Goal: Task Accomplishment & Management: Manage account settings

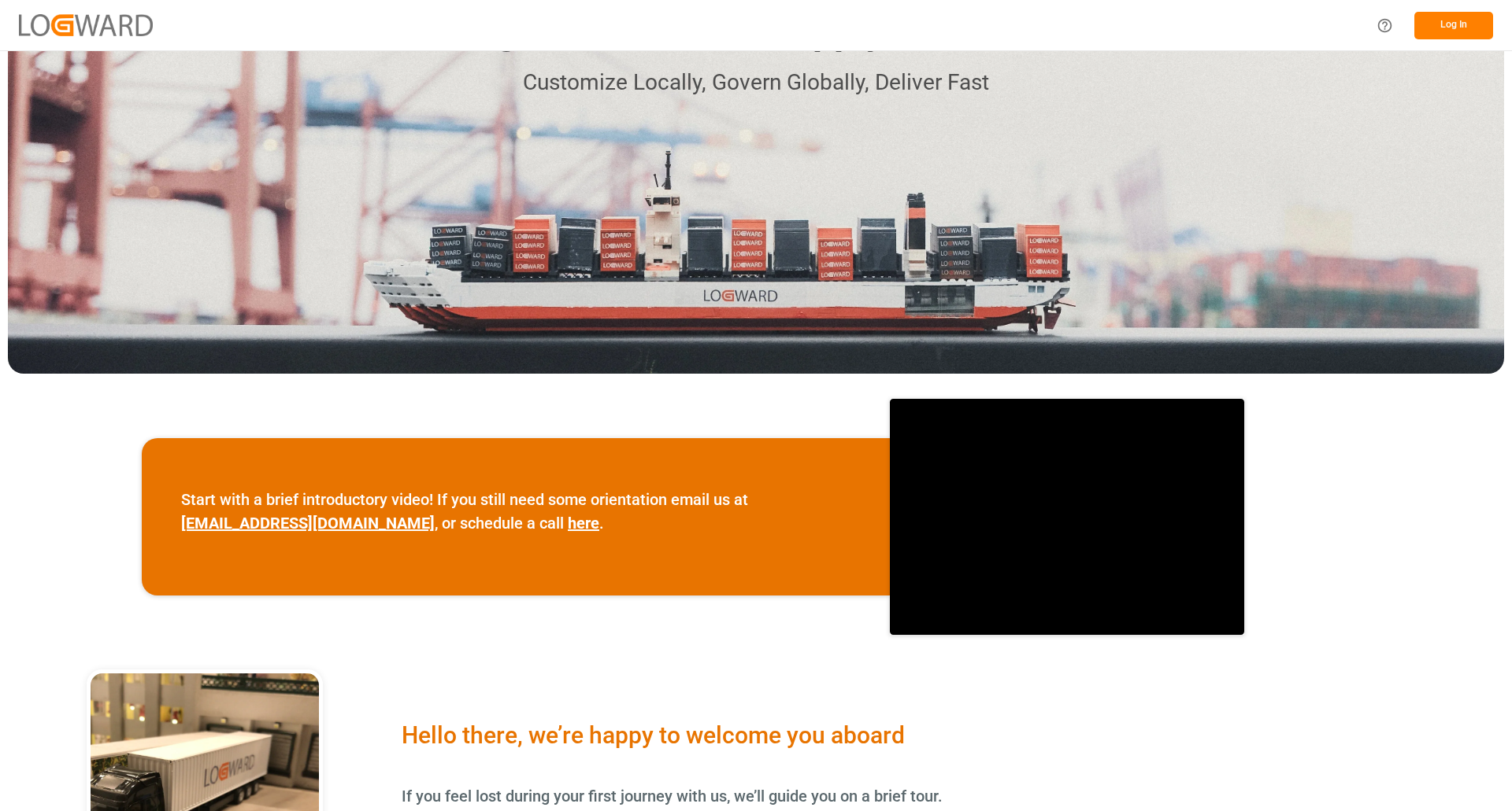
scroll to position [68, 0]
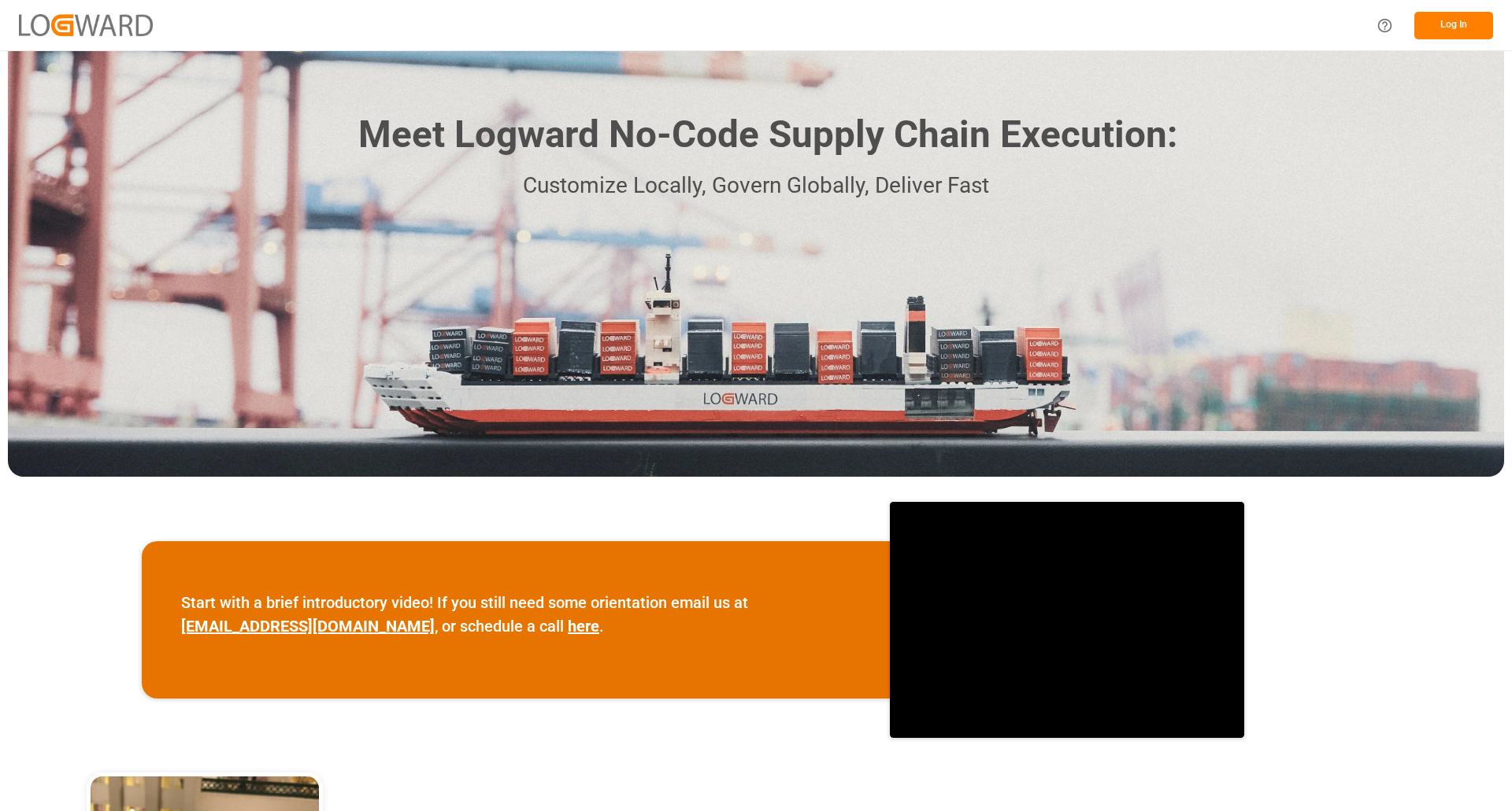
click at [1458, 23] on button "Log In" at bounding box center [1453, 25] width 79 height 27
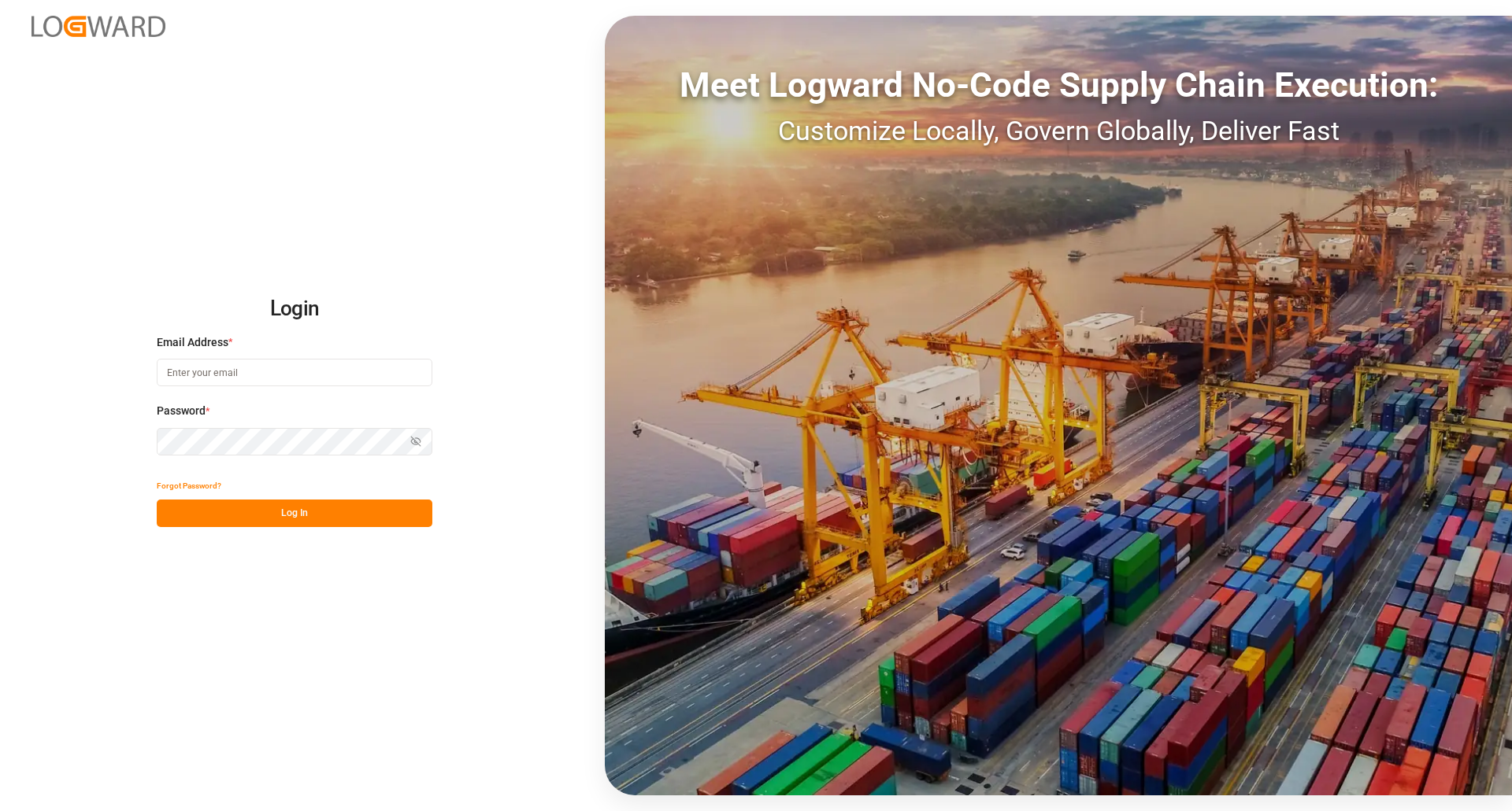
type input "[EMAIL_ADDRESS][DOMAIN_NAME]"
click at [318, 512] on button "Log In" at bounding box center [294, 514] width 276 height 27
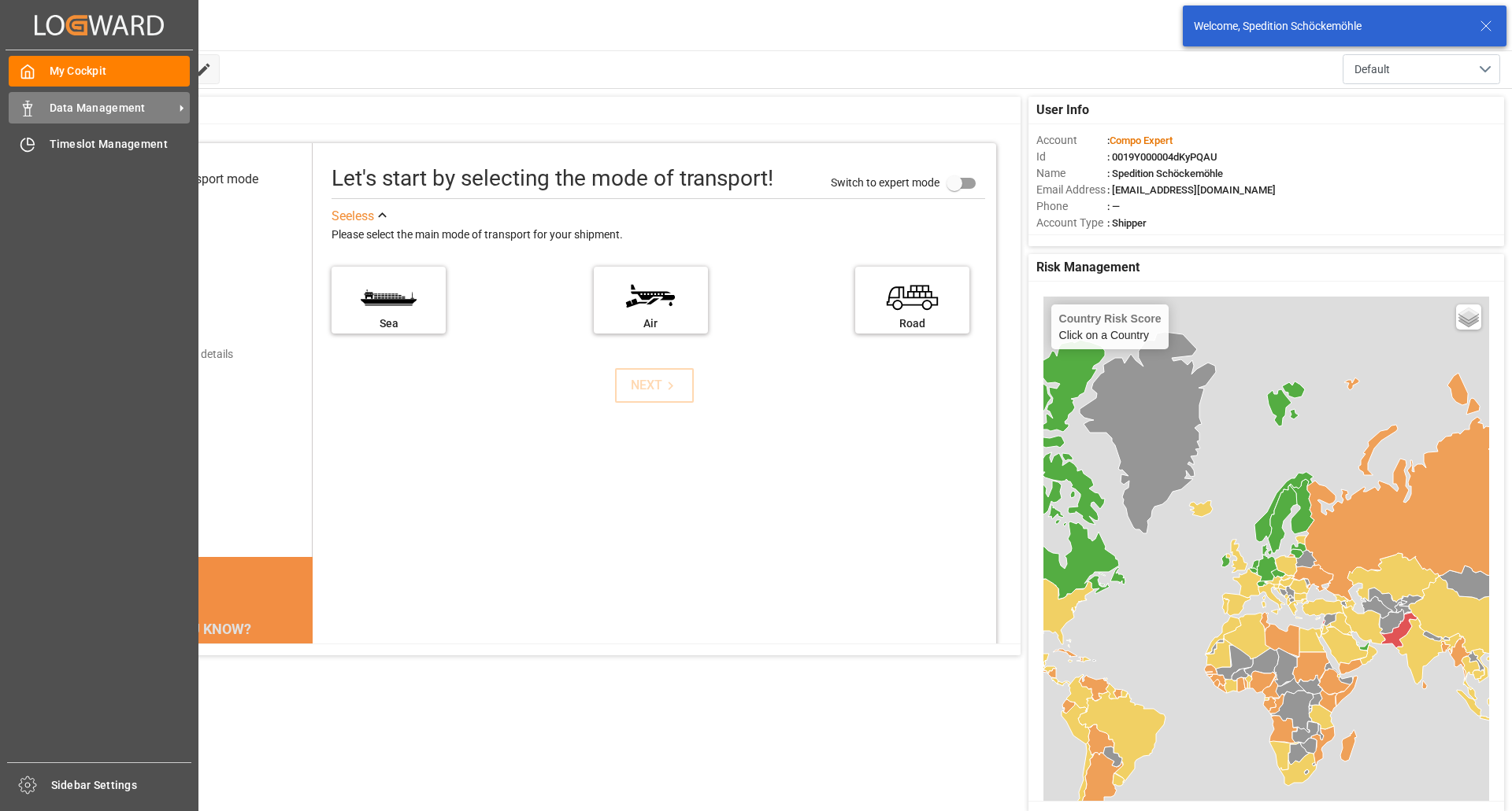
click at [72, 106] on span "Data Management" at bounding box center [112, 108] width 125 height 16
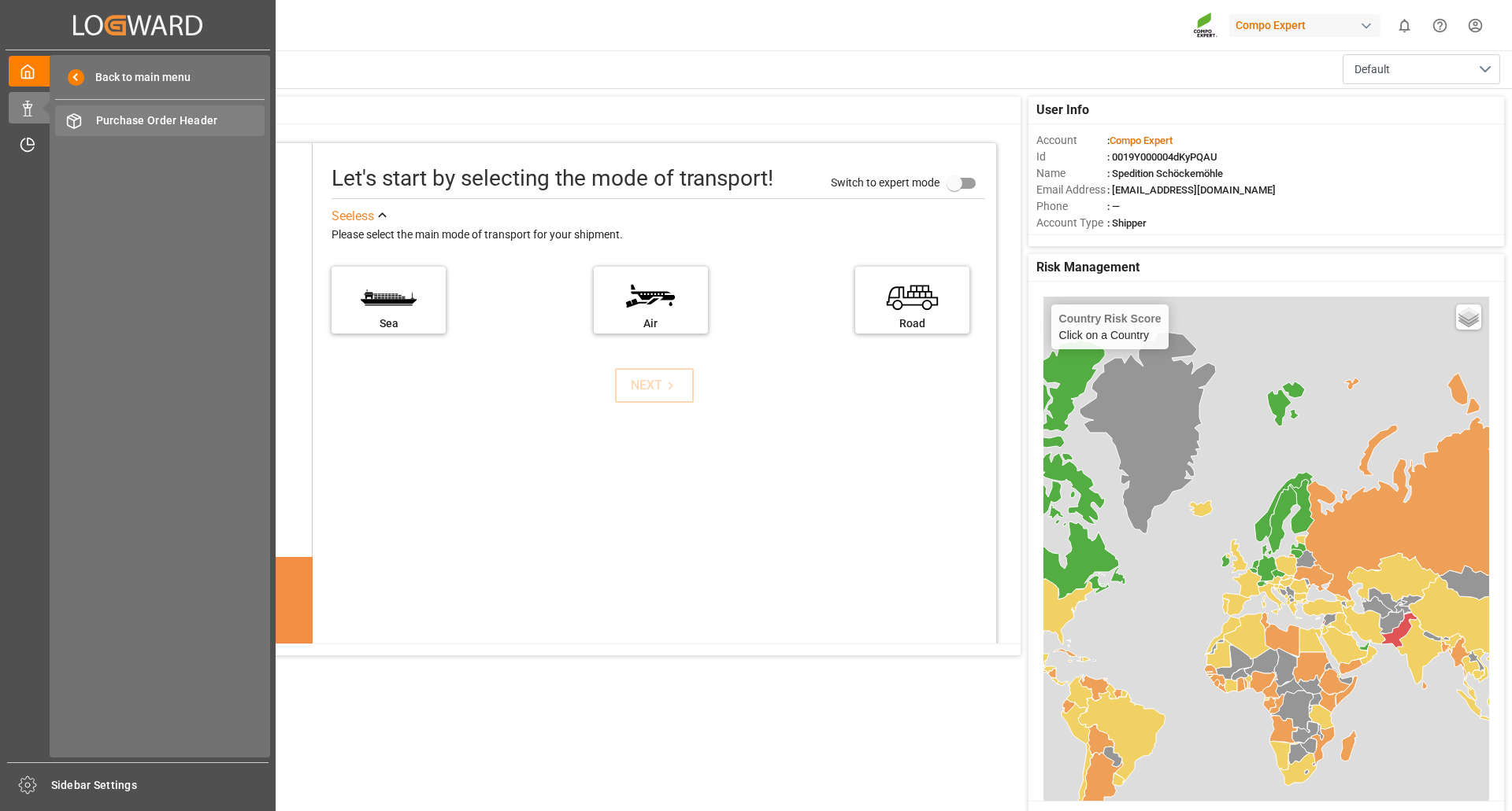
click at [145, 122] on span "Purchase Order Header" at bounding box center [181, 121] width 169 height 16
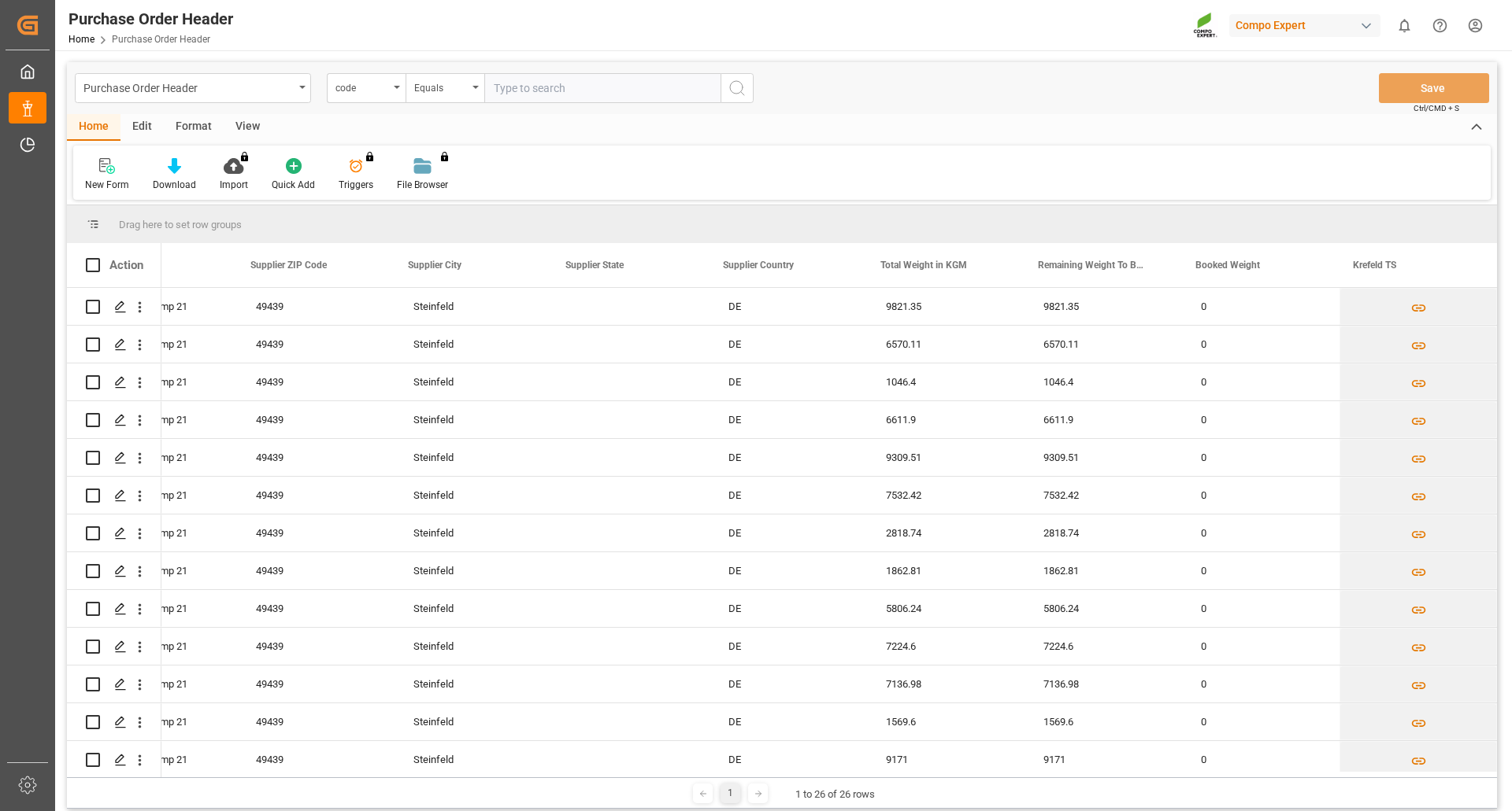
scroll to position [0, 1016]
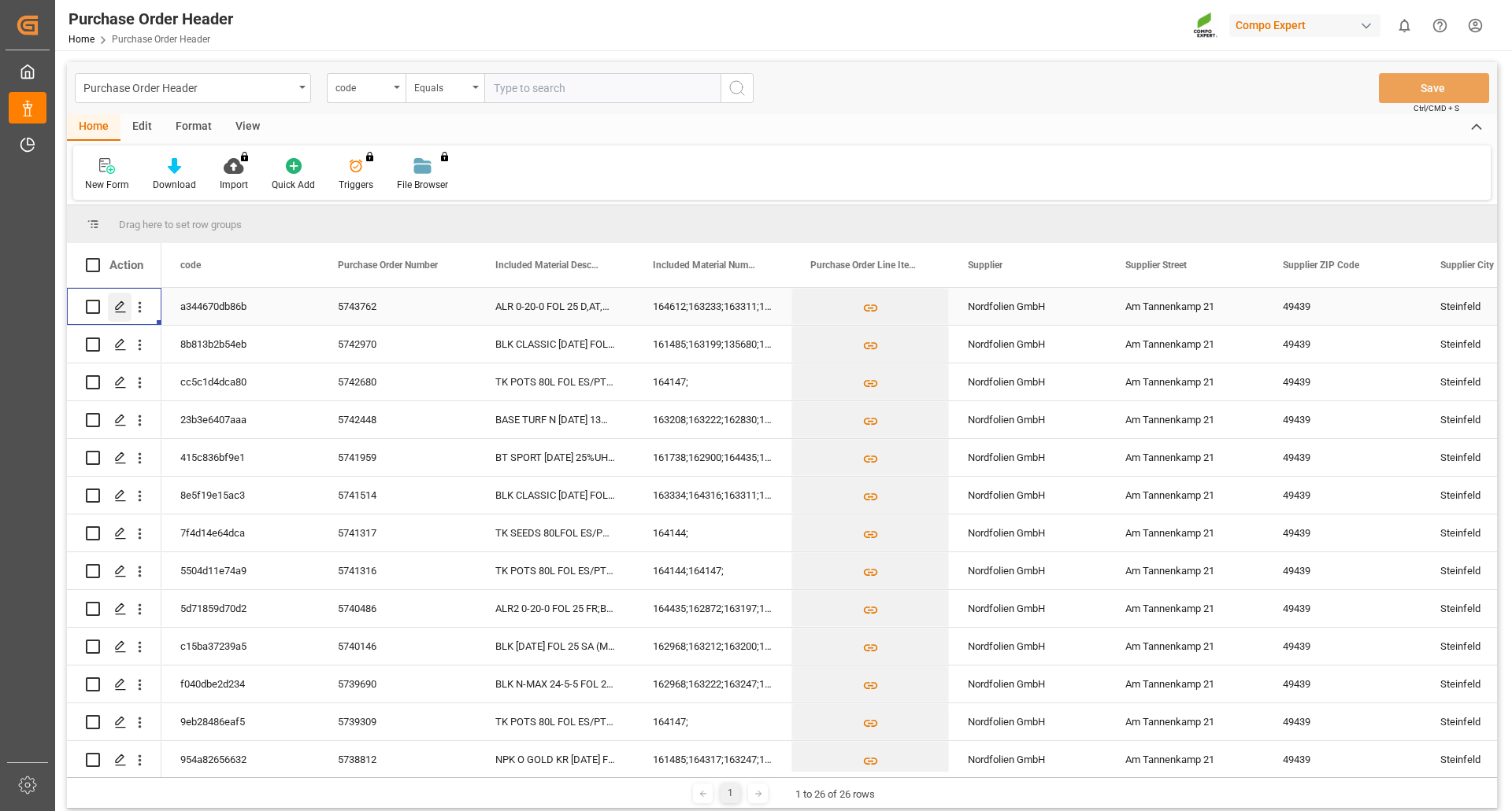
click at [118, 307] on icon "Press SPACE to select this row." at bounding box center [120, 307] width 13 height 13
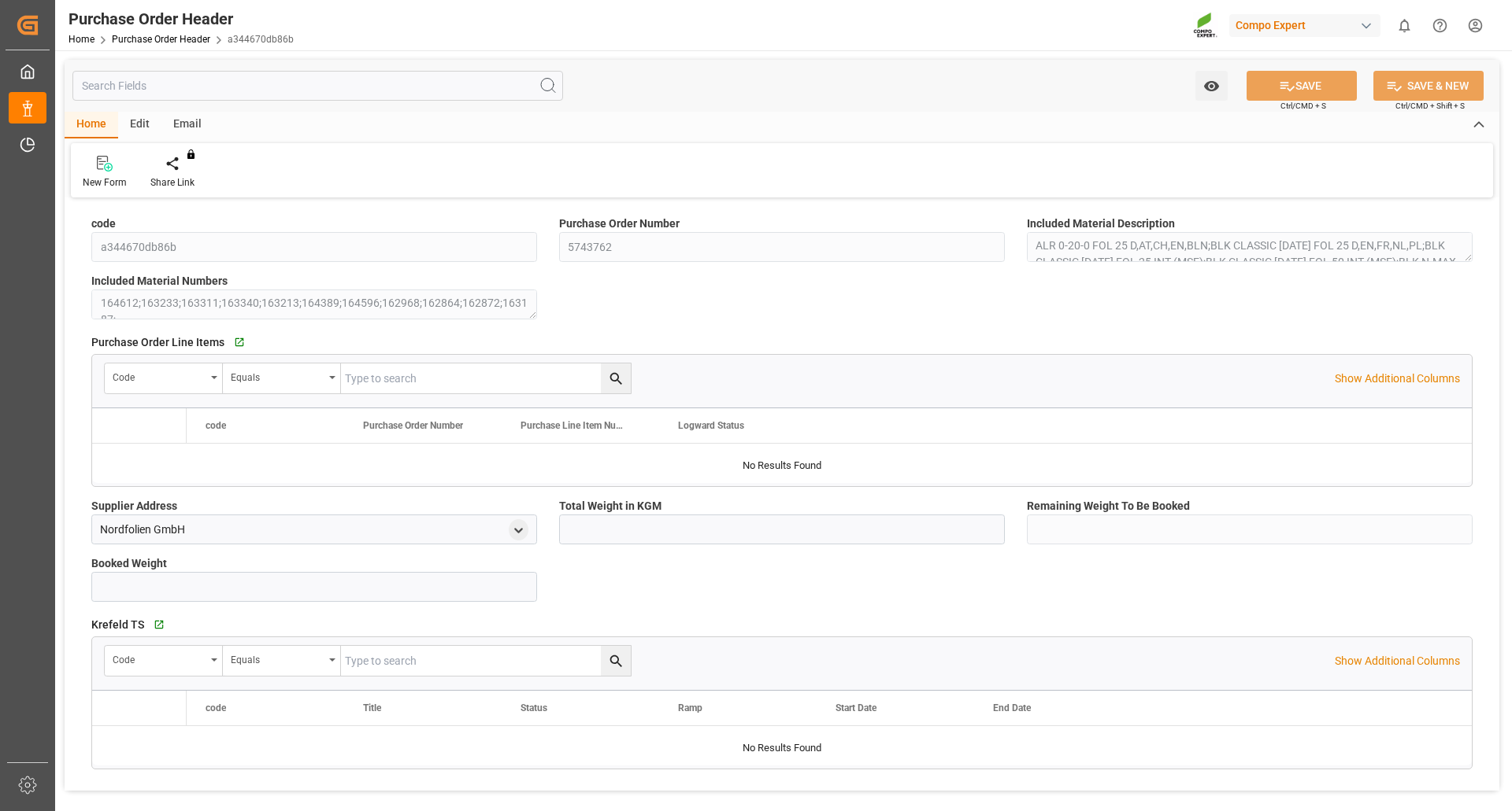
type input "9821.35"
type input "0"
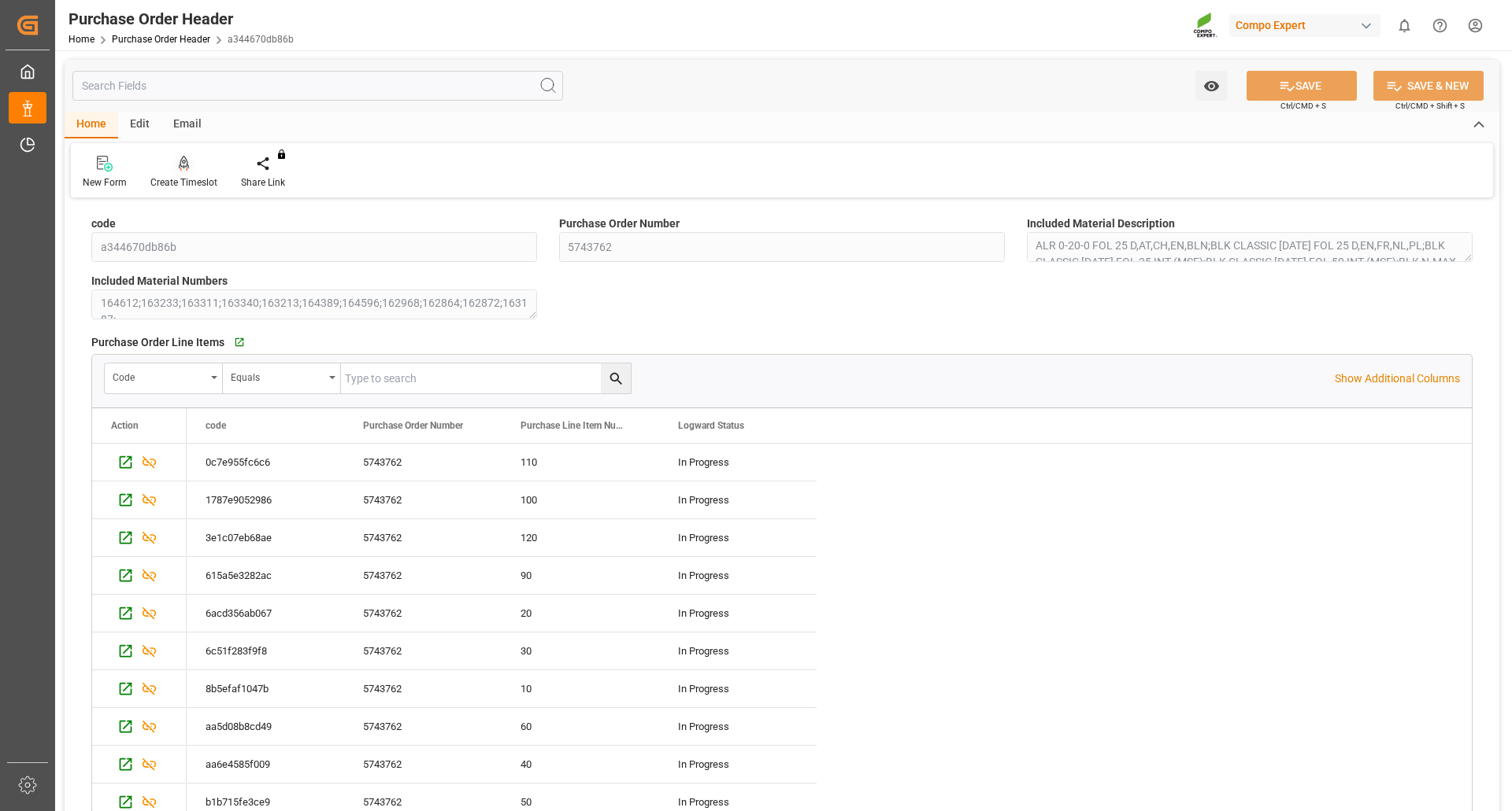
click at [185, 166] on icon at bounding box center [184, 163] width 11 height 15
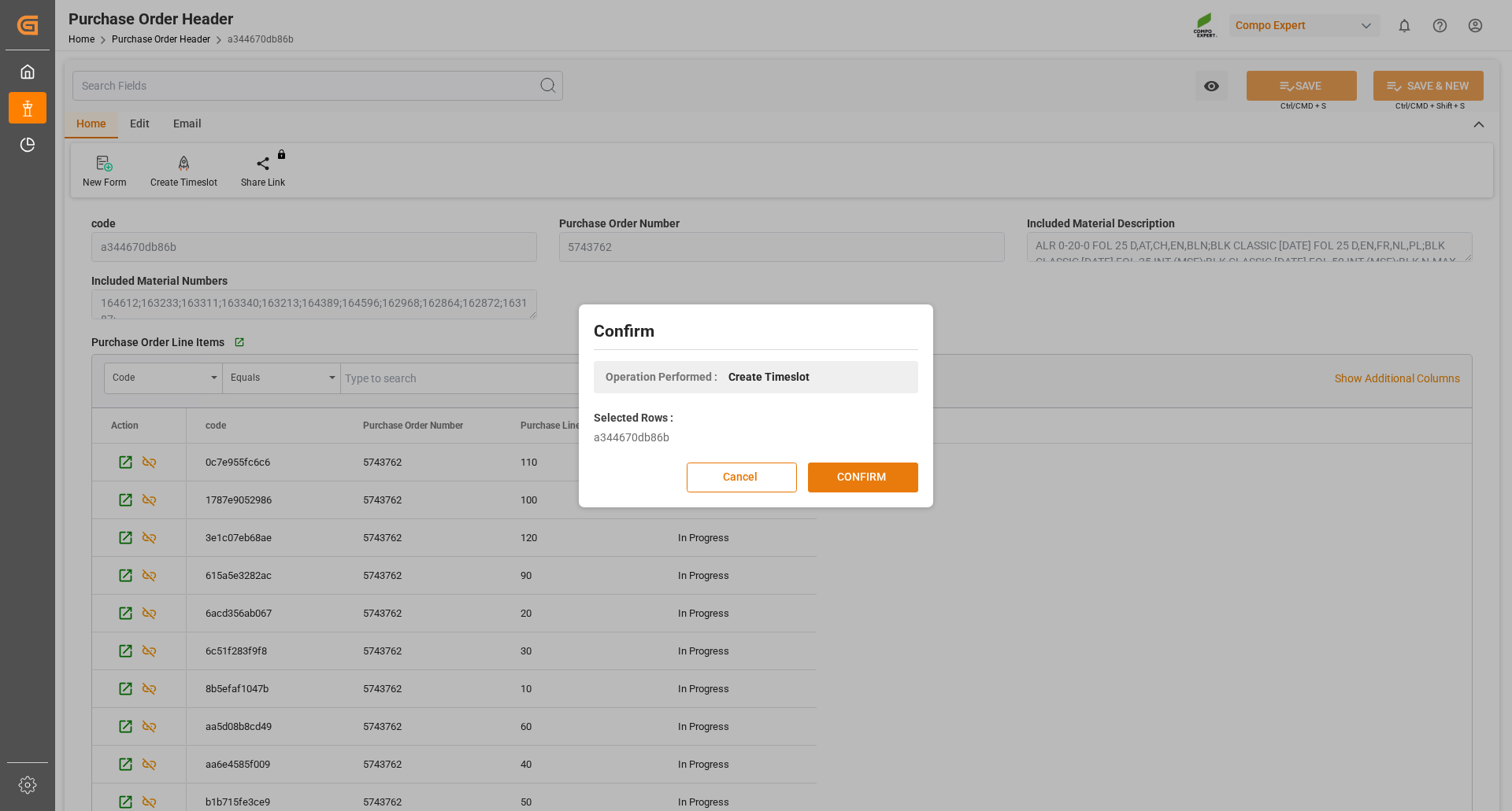
click at [861, 477] on button "CONFIRM" at bounding box center [862, 477] width 110 height 30
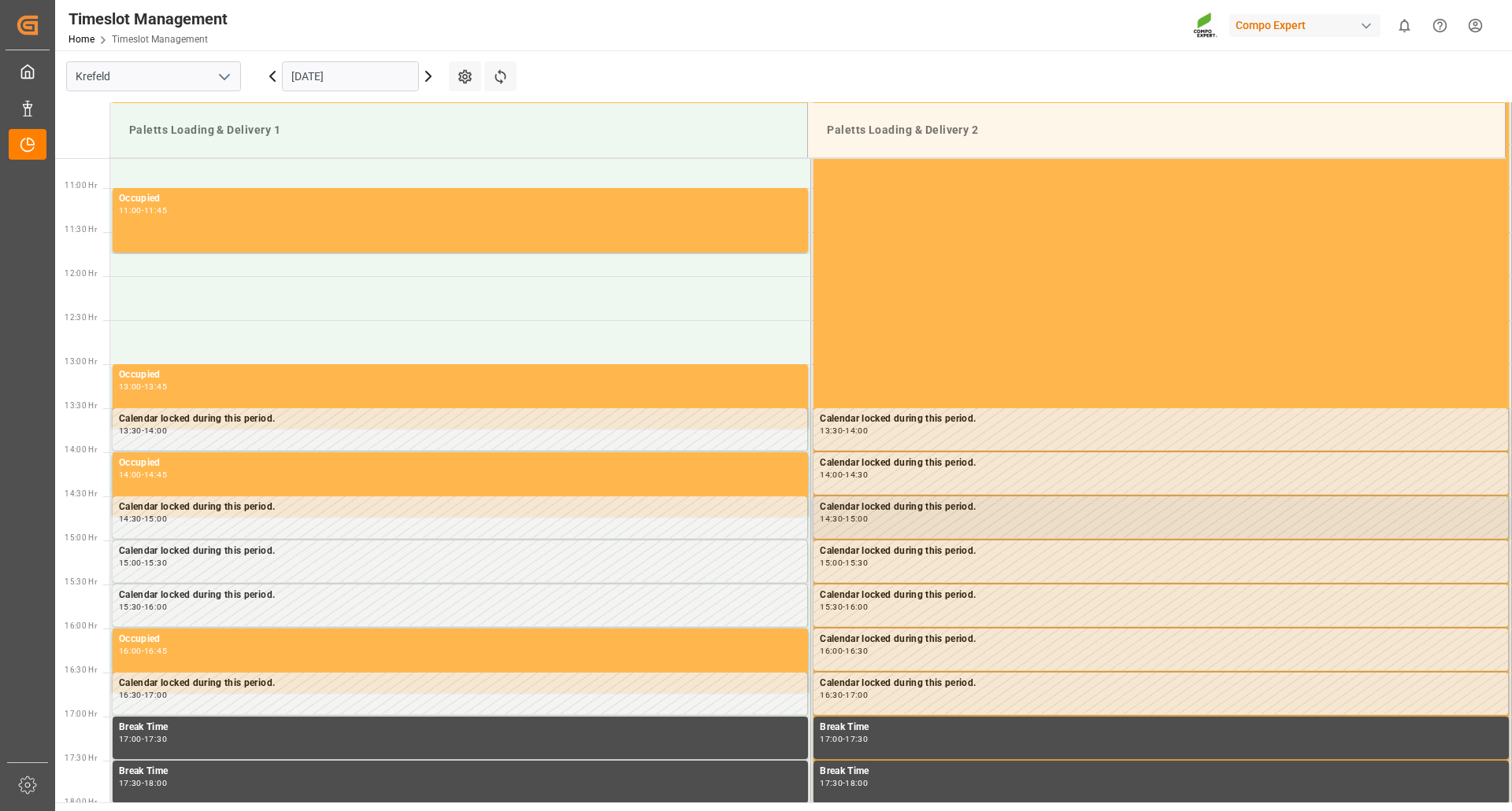
scroll to position [1136, 0]
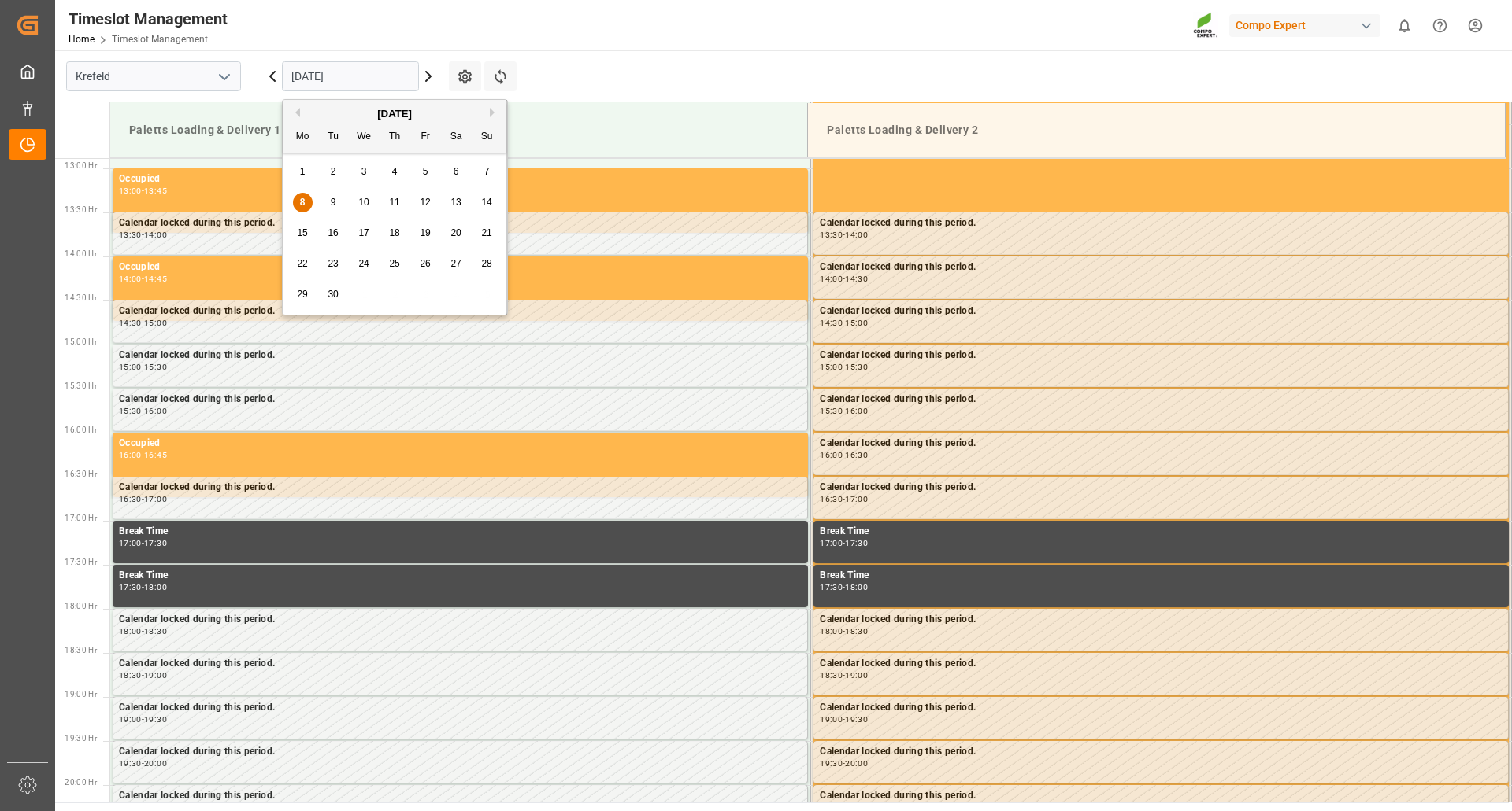
click at [373, 82] on input "08.09.2025" at bounding box center [350, 76] width 137 height 30
click at [362, 201] on span "10" at bounding box center [363, 202] width 10 height 11
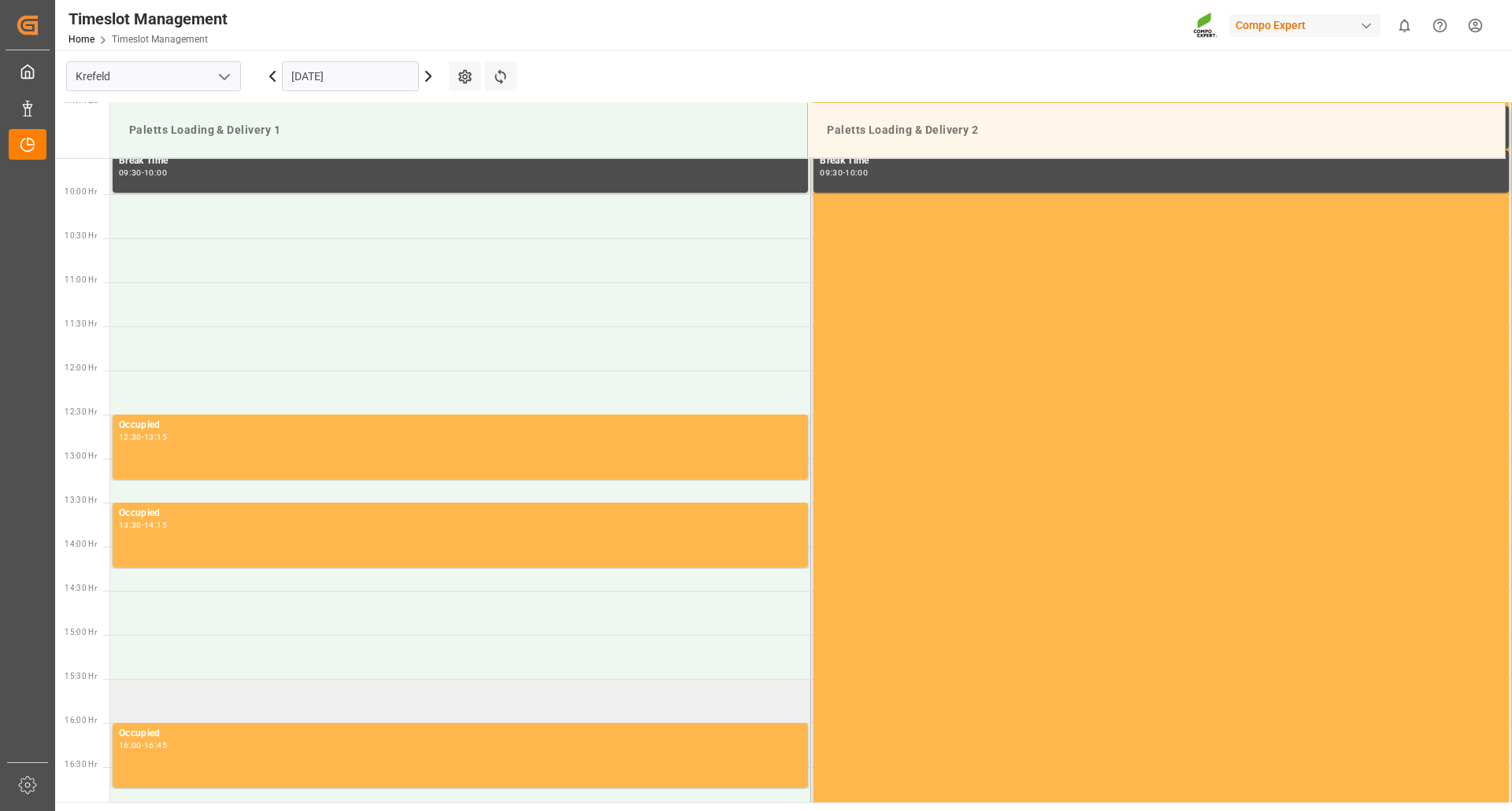
scroll to position [821, 0]
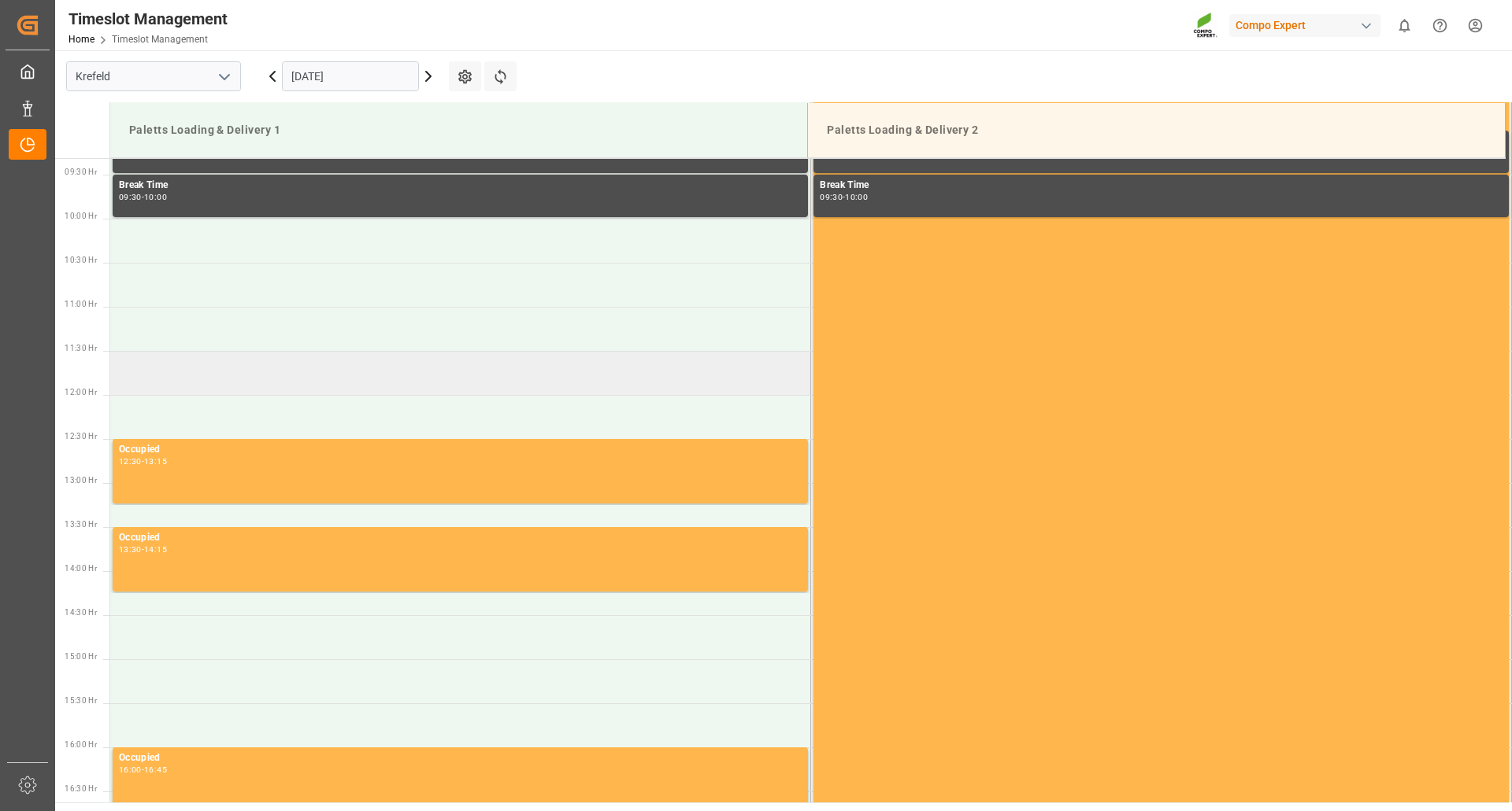
click at [140, 375] on td at bounding box center [460, 373] width 701 height 44
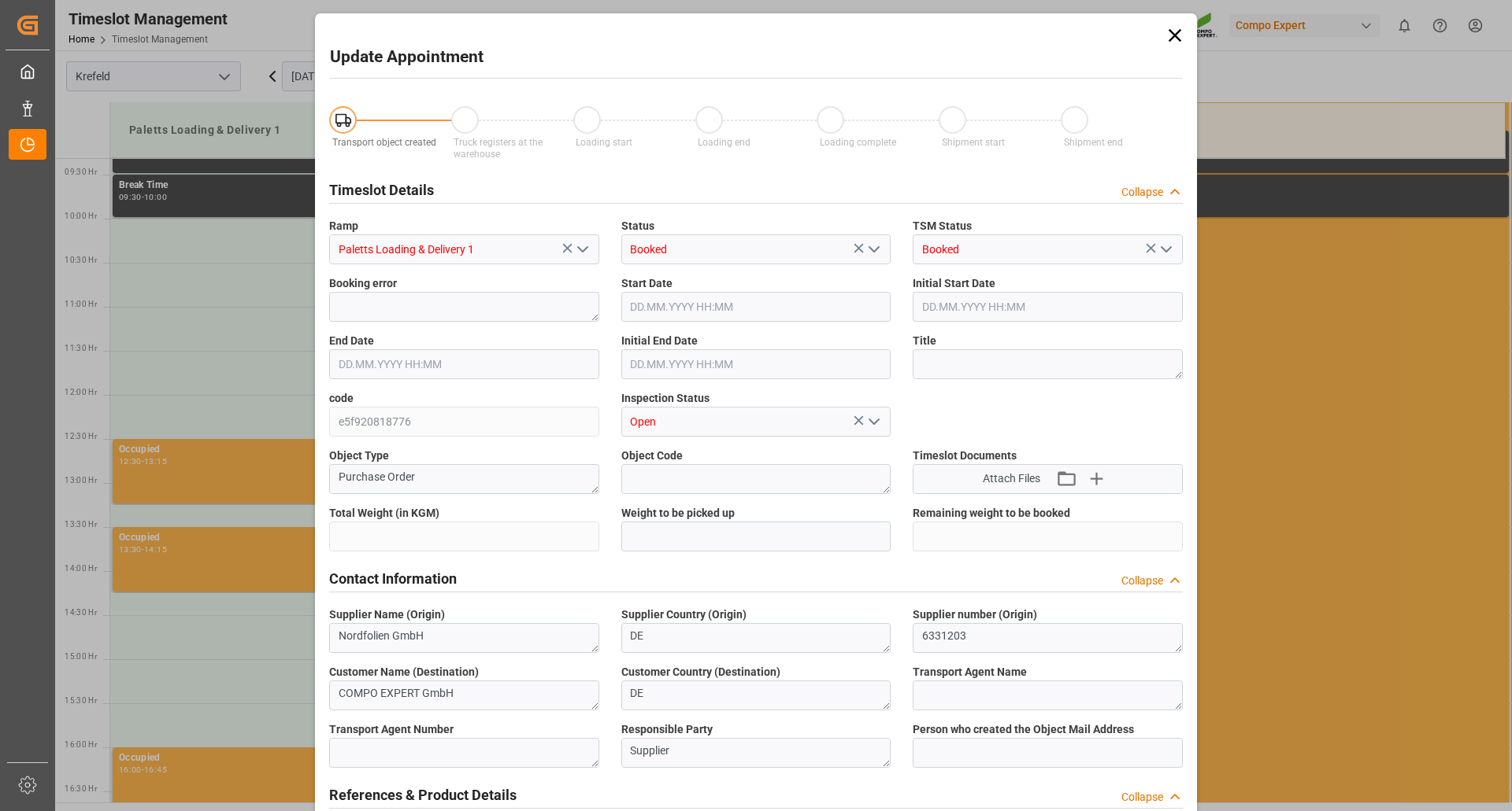
type input "9821.35"
type input "10.09.2025 11:30"
type input "10.09.2025 12:00"
type input "08.09.2025 12:25"
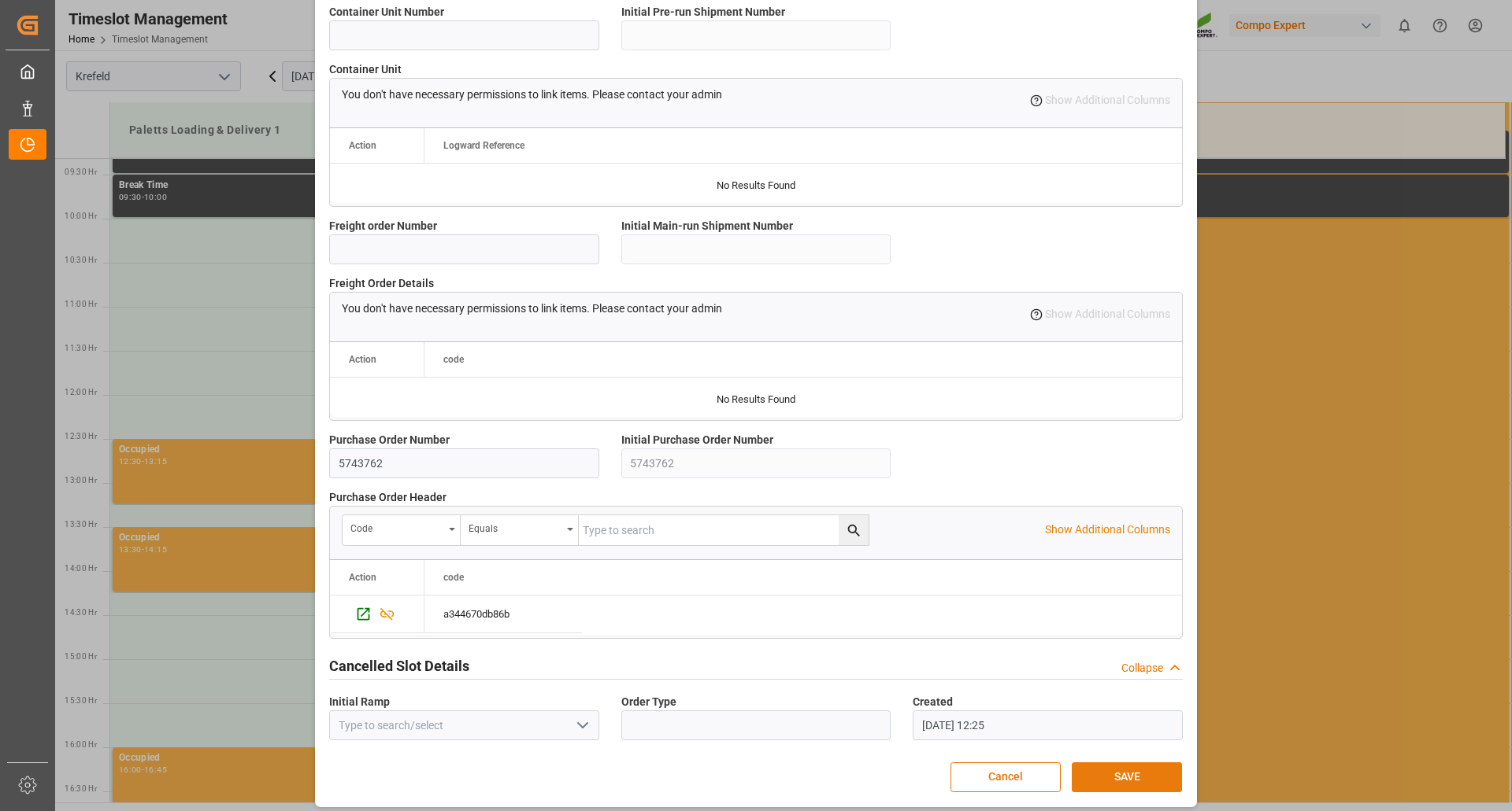
scroll to position [1260, 0]
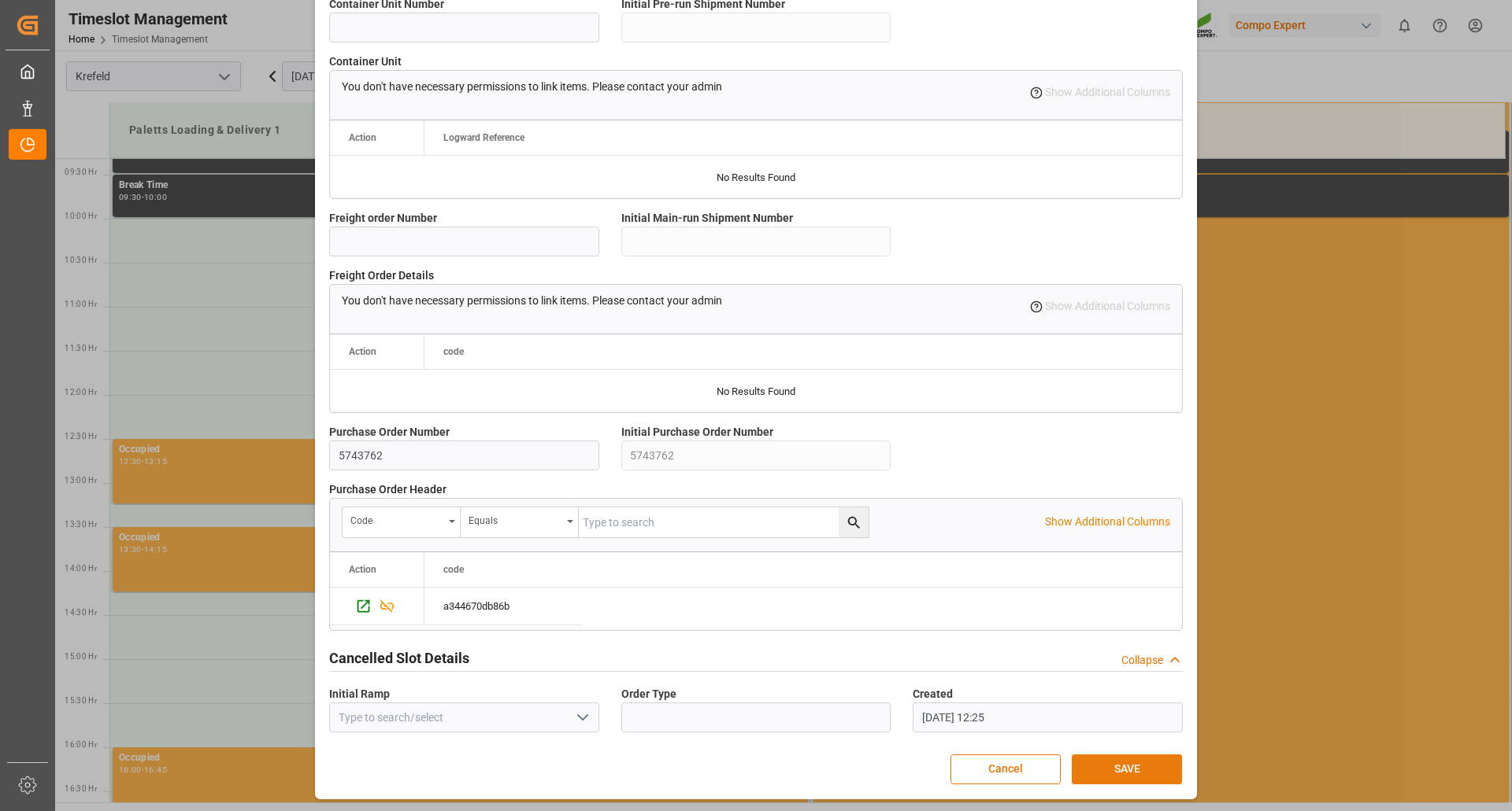
click at [1130, 766] on button "SAVE" at bounding box center [1126, 769] width 110 height 30
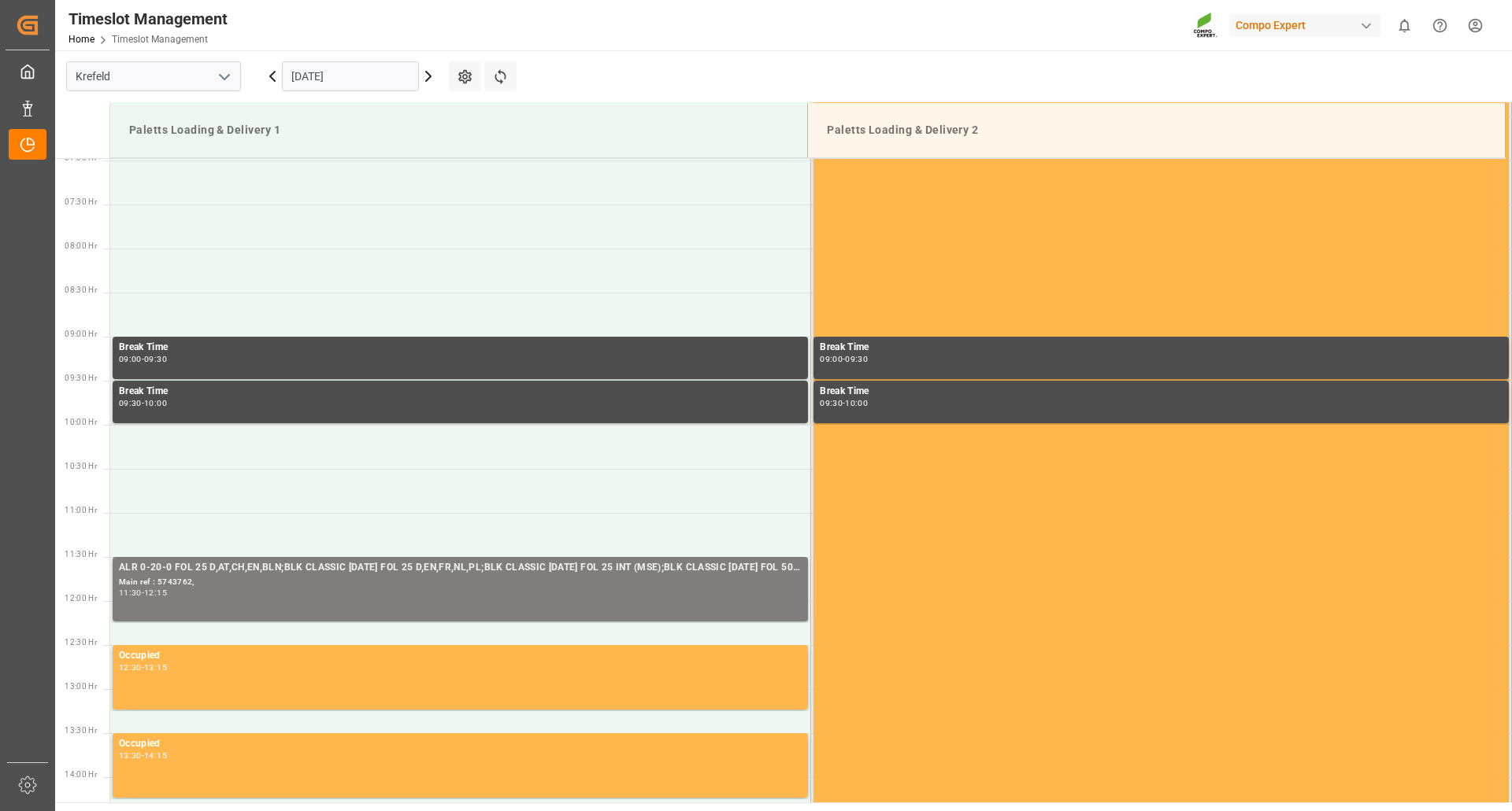
scroll to position [786, 0]
